Goal: Information Seeking & Learning: Learn about a topic

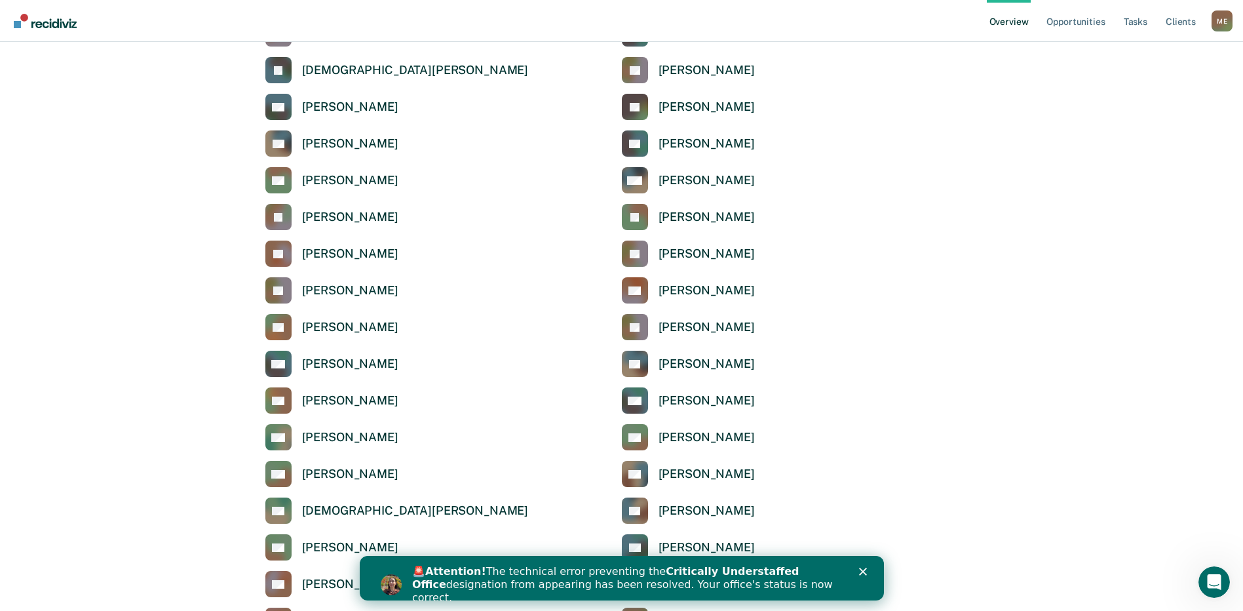
scroll to position [1179, 0]
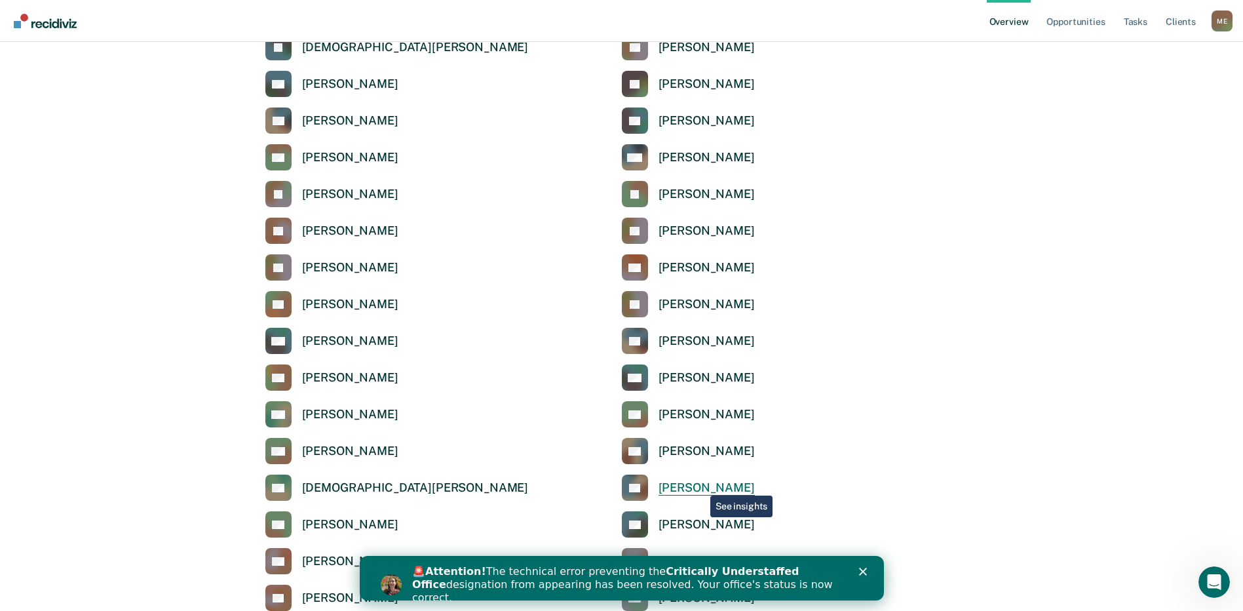
click at [700, 482] on div "[PERSON_NAME]" at bounding box center [707, 487] width 96 height 15
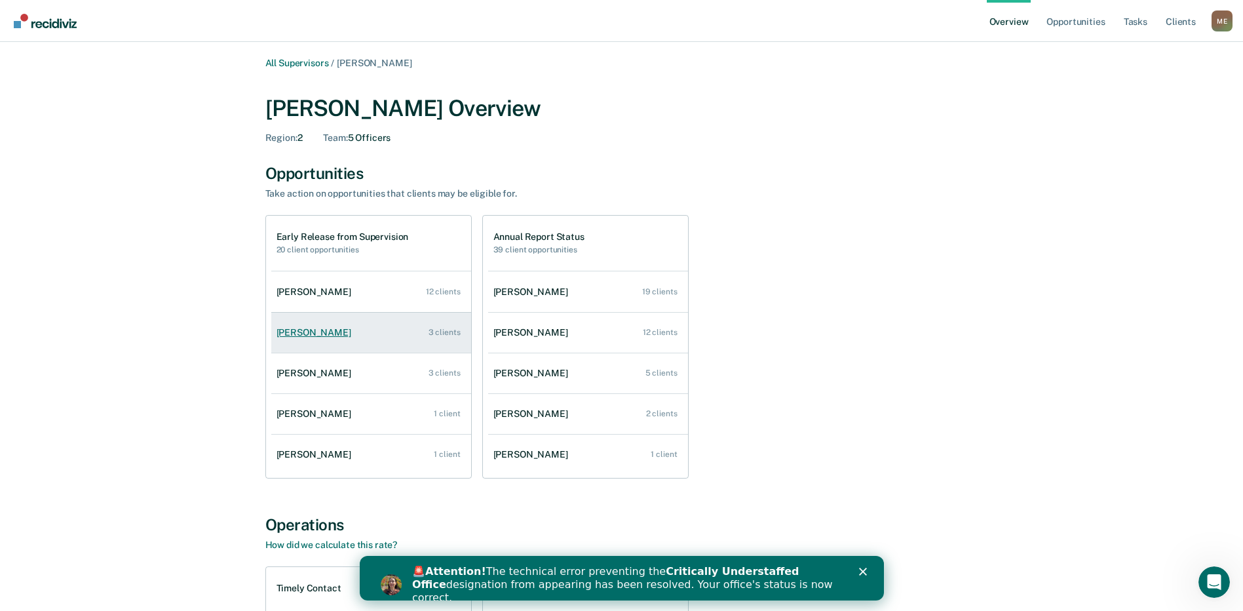
click at [313, 338] on link "[PERSON_NAME] 3 clients" at bounding box center [371, 332] width 200 height 37
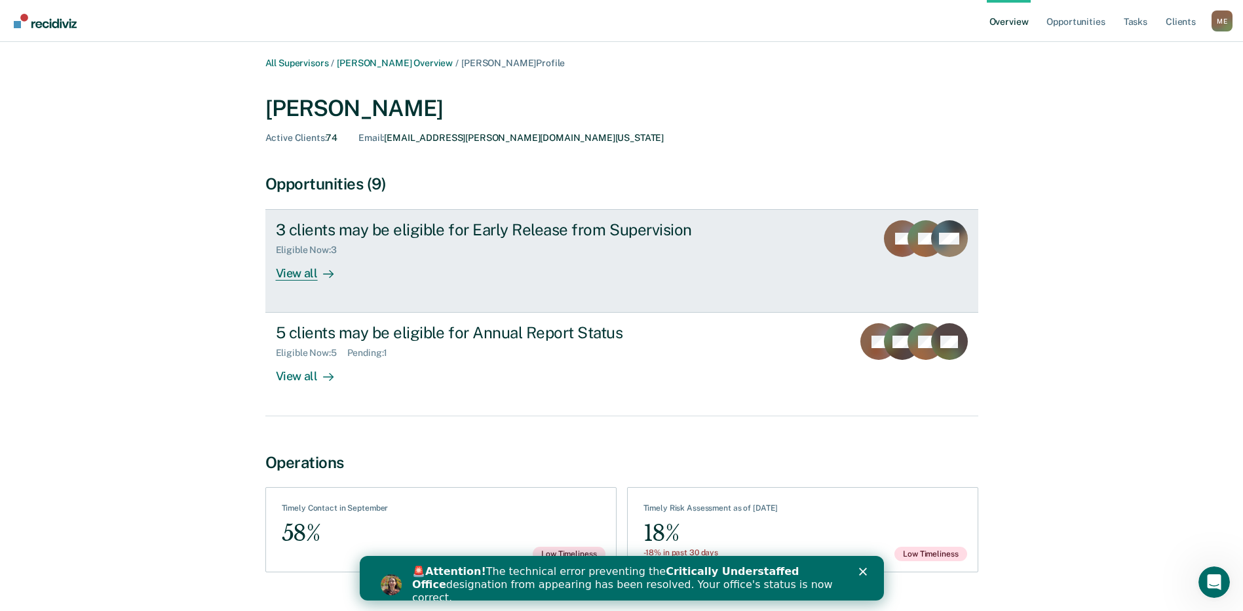
click at [310, 268] on div "View all" at bounding box center [312, 269] width 73 height 26
